Goal: Find specific page/section: Find specific page/section

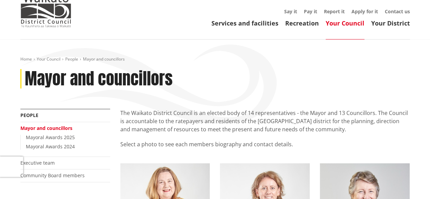
scroll to position [68, 0]
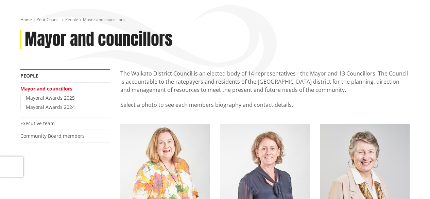
click at [113, 126] on div "More from this section People Mayor and councillors Mayoral Awards 2025 Mayoral…" at bounding box center [65, 114] width 100 height 90
click at [142, 85] on p "The Waikato District Council is an elected body of 14 representatives - the May…" at bounding box center [264, 81] width 289 height 24
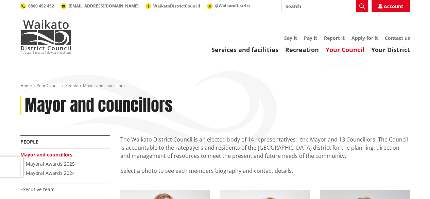
scroll to position [0, 0]
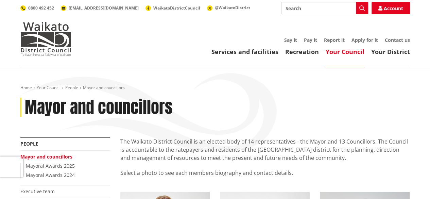
click at [196, 146] on p "The Waikato District Council is an elected body of 14 representatives - the May…" at bounding box center [264, 149] width 289 height 24
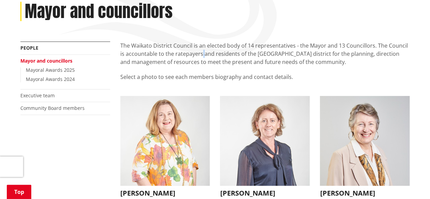
scroll to position [102, 0]
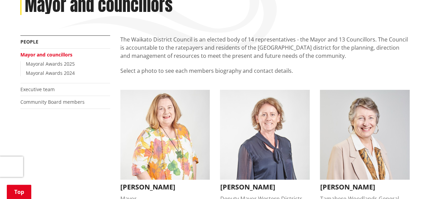
click at [115, 150] on li "[PERSON_NAME] Mayor [PERSON_NAME] Mayor [DOMAIN_NAME][EMAIL_ADDRESS][DOMAIN_NAM…" at bounding box center [165, 154] width 100 height 129
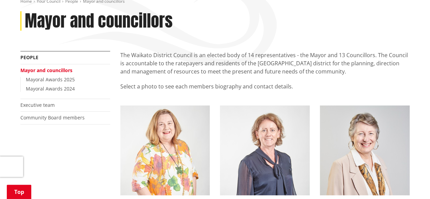
scroll to position [136, 0]
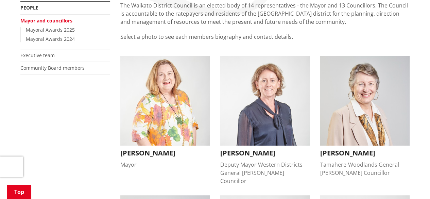
click at [115, 112] on li "[PERSON_NAME] Mayor [PERSON_NAME] Mayor [DOMAIN_NAME][EMAIL_ADDRESS][DOMAIN_NAM…" at bounding box center [165, 120] width 100 height 129
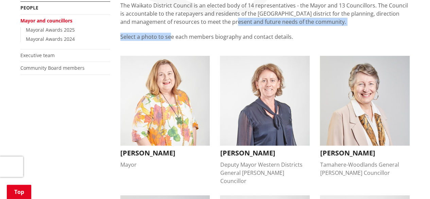
drag, startPoint x: 194, startPoint y: 23, endPoint x: 209, endPoint y: 20, distance: 15.1
click at [210, 19] on div "The Waikato District Council is an elected body of 14 representatives - the May…" at bounding box center [264, 25] width 289 height 48
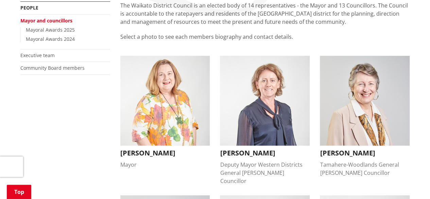
click at [200, 21] on p "The Waikato District Council is an elected body of 14 representatives - the May…" at bounding box center [264, 13] width 289 height 24
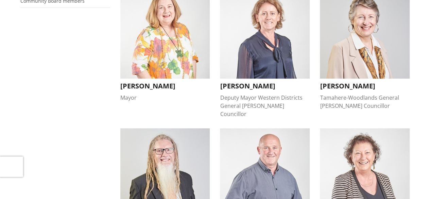
scroll to position [34, 0]
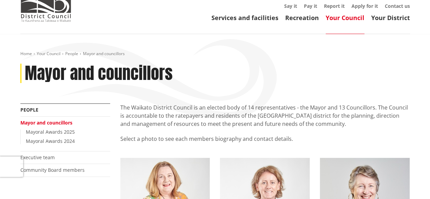
drag, startPoint x: 132, startPoint y: 114, endPoint x: 129, endPoint y: 112, distance: 4.0
click at [132, 113] on p "The Waikato District Council is an elected body of 14 representatives - the May…" at bounding box center [264, 115] width 289 height 24
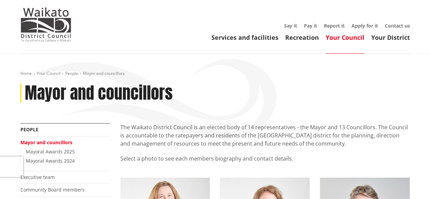
scroll to position [0, 0]
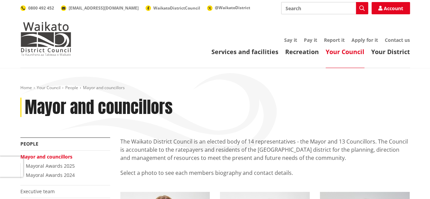
click at [164, 149] on p "The Waikato District Council is an elected body of 14 representatives - the May…" at bounding box center [264, 149] width 289 height 24
